Goal: Information Seeking & Learning: Check status

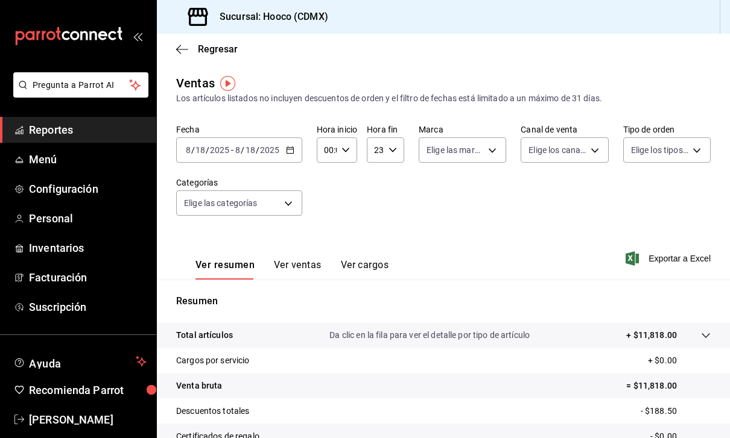
click at [292, 260] on button "Ver ventas" at bounding box center [298, 269] width 48 height 21
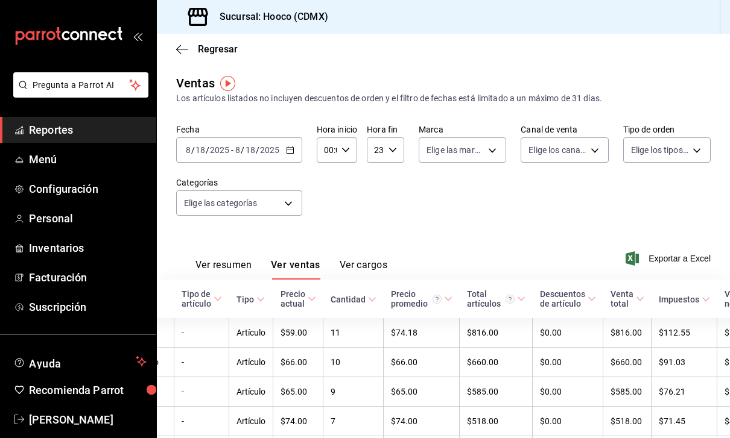
scroll to position [0, 97]
click at [324, 353] on td "10" at bounding box center [354, 363] width 60 height 30
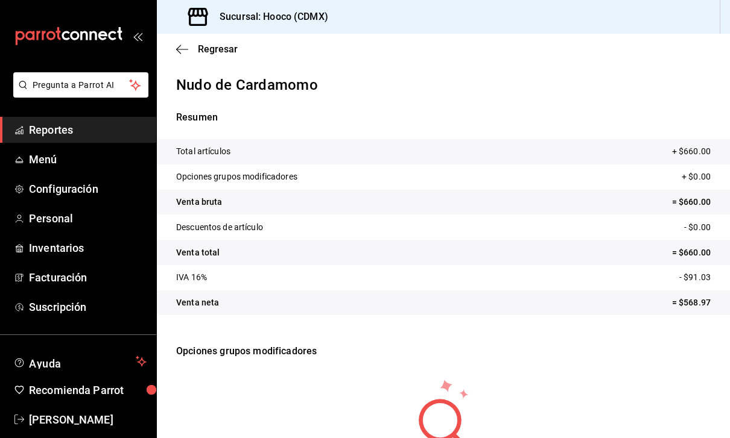
click at [182, 45] on icon "button" at bounding box center [182, 49] width 12 height 11
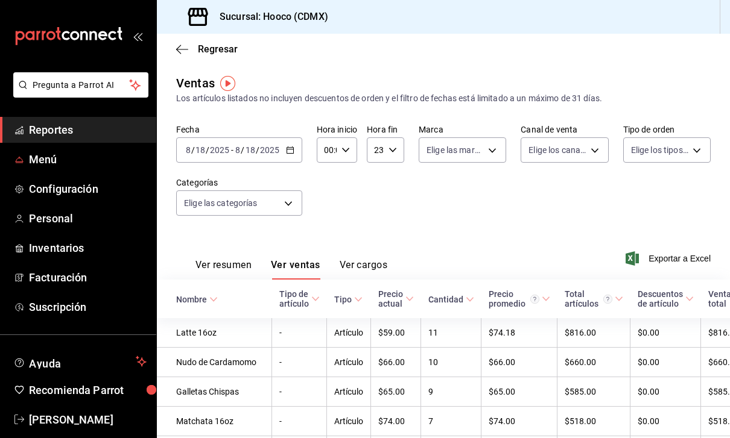
click at [46, 153] on span "Menú" at bounding box center [88, 159] width 118 height 16
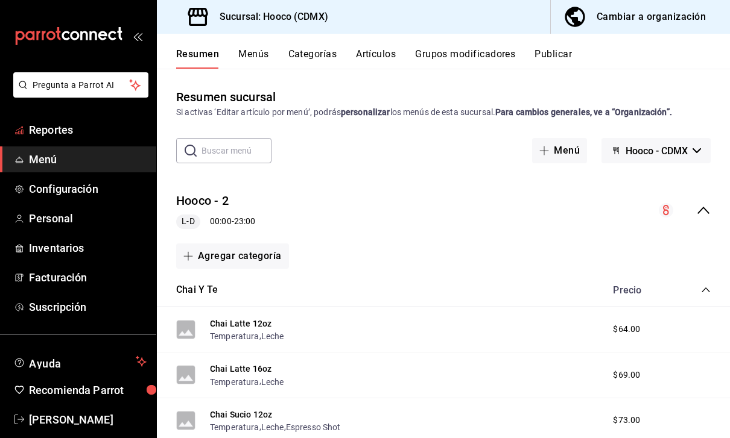
click at [111, 117] on link "Reportes" at bounding box center [78, 130] width 156 height 26
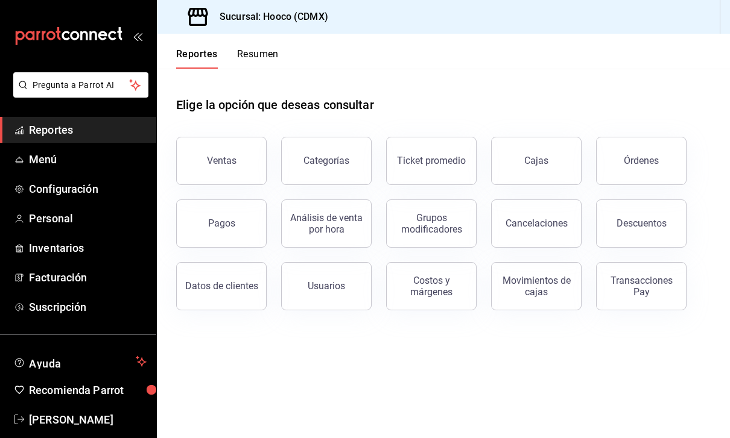
click at [236, 163] on button "Ventas" at bounding box center [221, 161] width 90 height 48
